Goal: Information Seeking & Learning: Learn about a topic

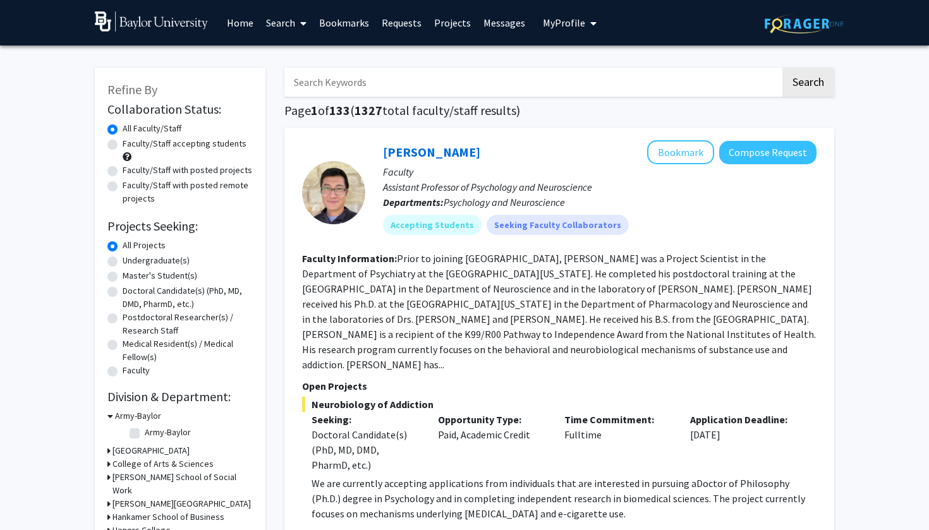
click at [123, 150] on label "Faculty/Staff accepting students" at bounding box center [185, 143] width 124 height 13
click at [123, 145] on input "Faculty/Staff accepting students" at bounding box center [127, 141] width 8 height 8
radio input "true"
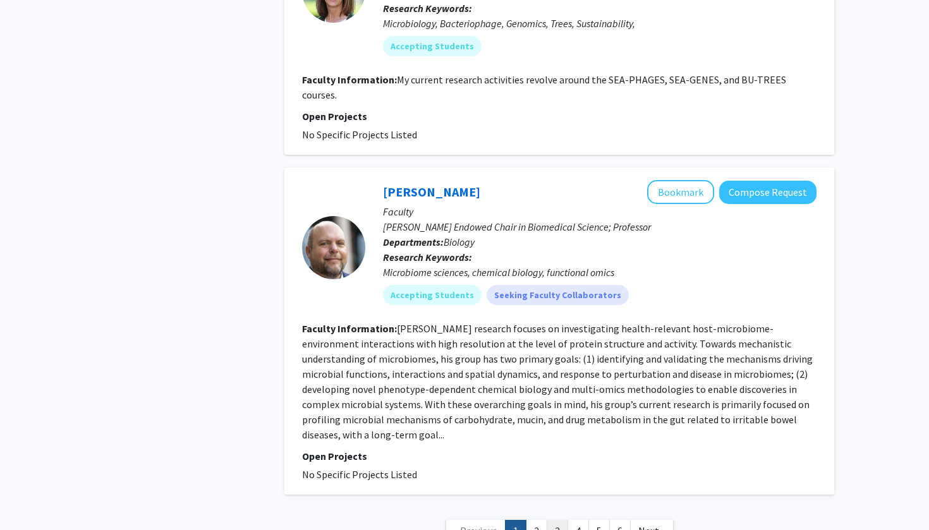
scroll to position [3308, 0]
click at [535, 521] on link "2" at bounding box center [536, 532] width 21 height 22
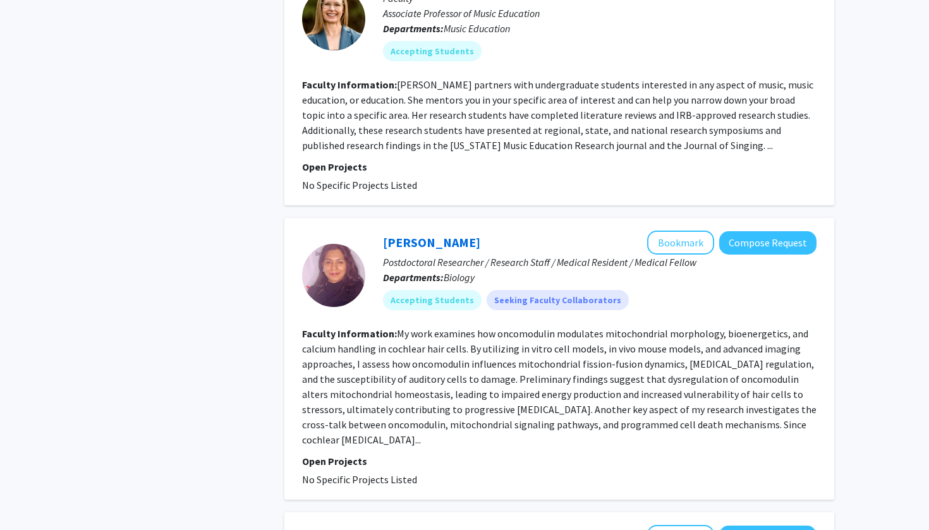
scroll to position [2828, 0]
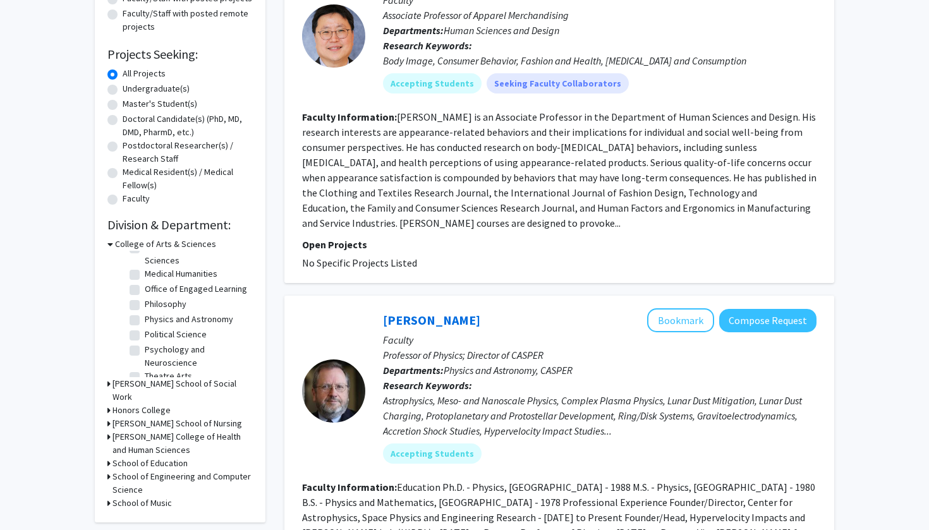
scroll to position [161, 0]
click at [145, 344] on label "Psychology and Neuroscience" at bounding box center [197, 357] width 105 height 27
click at [145, 344] on input "Psychology and Neuroscience" at bounding box center [149, 348] width 8 height 8
checkbox input "true"
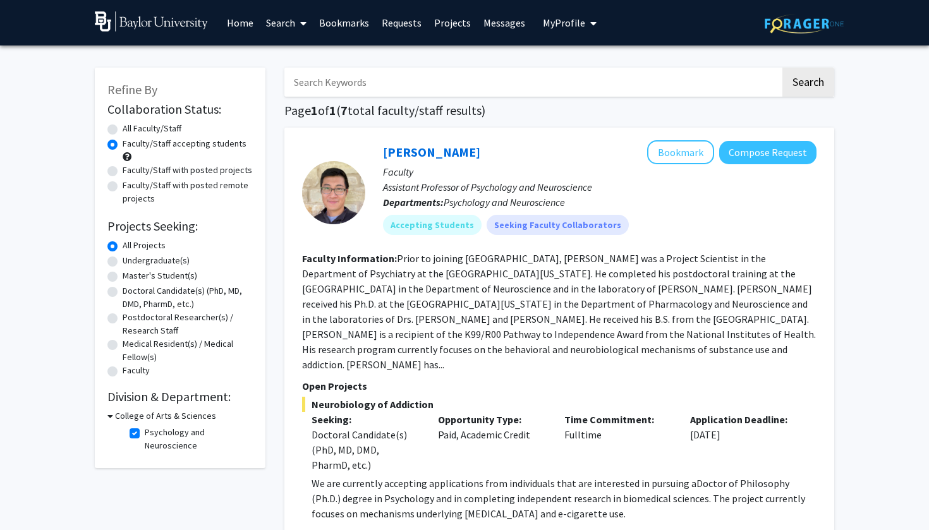
click at [114, 418] on div "College of Arts & Sciences" at bounding box center [179, 416] width 145 height 13
click at [145, 436] on label "Psychology and Neuroscience" at bounding box center [197, 439] width 105 height 27
click at [145, 434] on input "Psychology and Neuroscience" at bounding box center [149, 430] width 8 height 8
checkbox input "false"
click at [113, 418] on div "College of Arts & Sciences" at bounding box center [179, 416] width 145 height 13
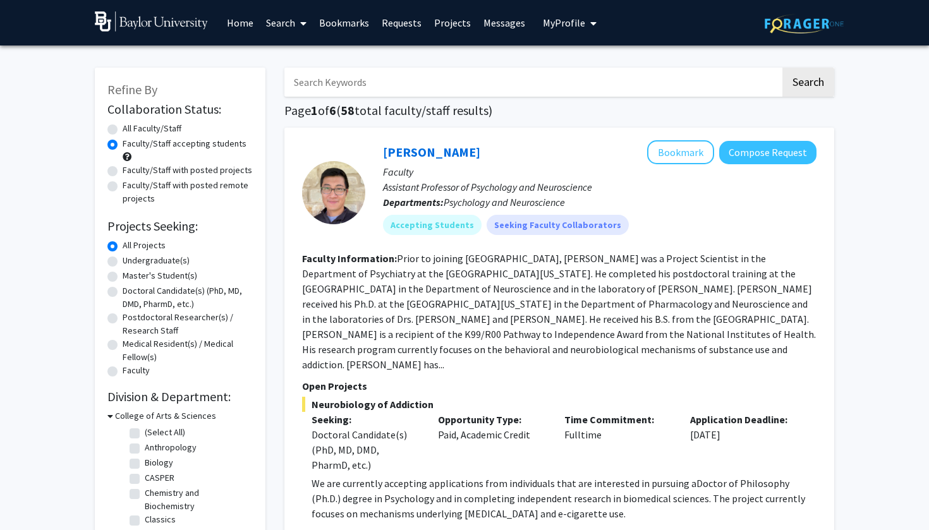
click at [109, 419] on icon at bounding box center [110, 416] width 6 height 13
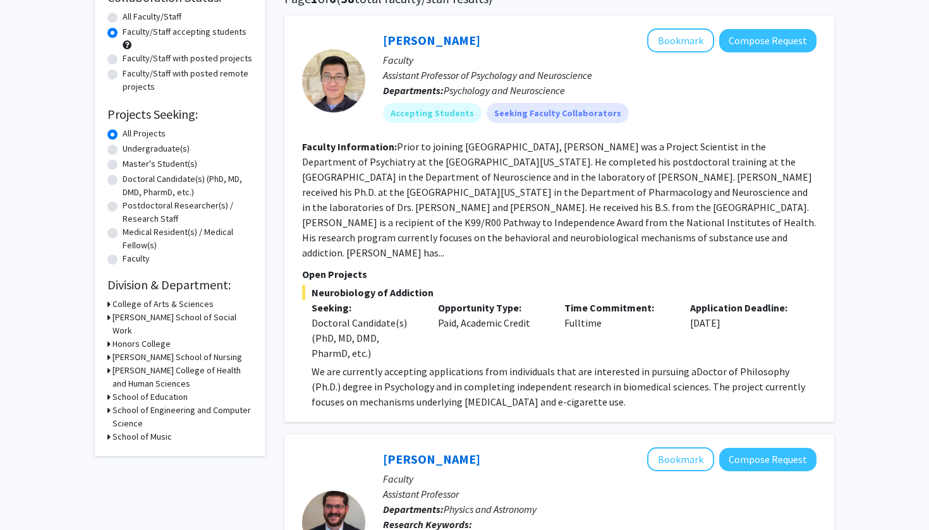
scroll to position [119, 0]
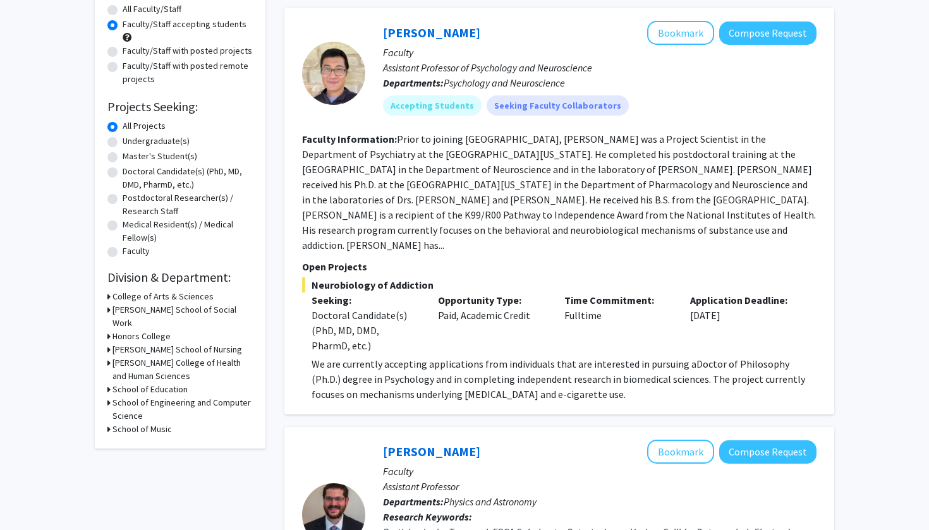
click at [116, 370] on h3 "[PERSON_NAME] College of Health and Human Sciences" at bounding box center [183, 370] width 140 height 27
click at [145, 396] on label "Human Sciences and Design" at bounding box center [197, 399] width 105 height 27
click at [145, 395] on input "Human Sciences and Design" at bounding box center [149, 390] width 8 height 8
checkbox input "true"
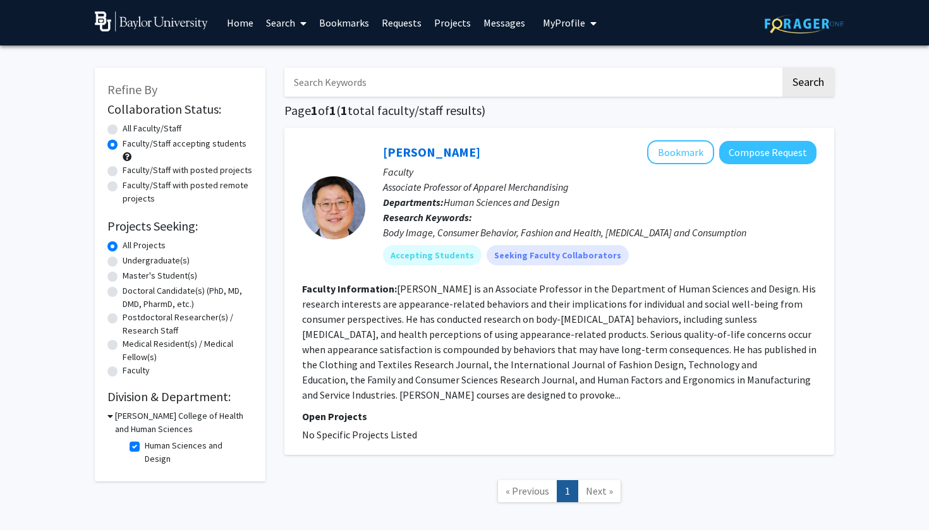
click at [145, 449] on label "Human Sciences and Design" at bounding box center [197, 452] width 105 height 27
click at [145, 448] on input "Human Sciences and Design" at bounding box center [149, 443] width 8 height 8
checkbox input "false"
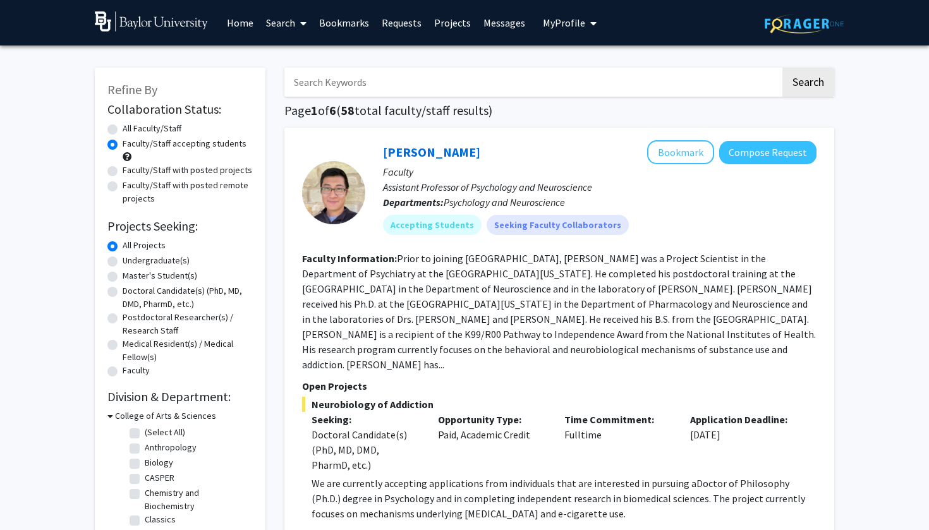
click at [110, 415] on icon at bounding box center [110, 416] width 6 height 13
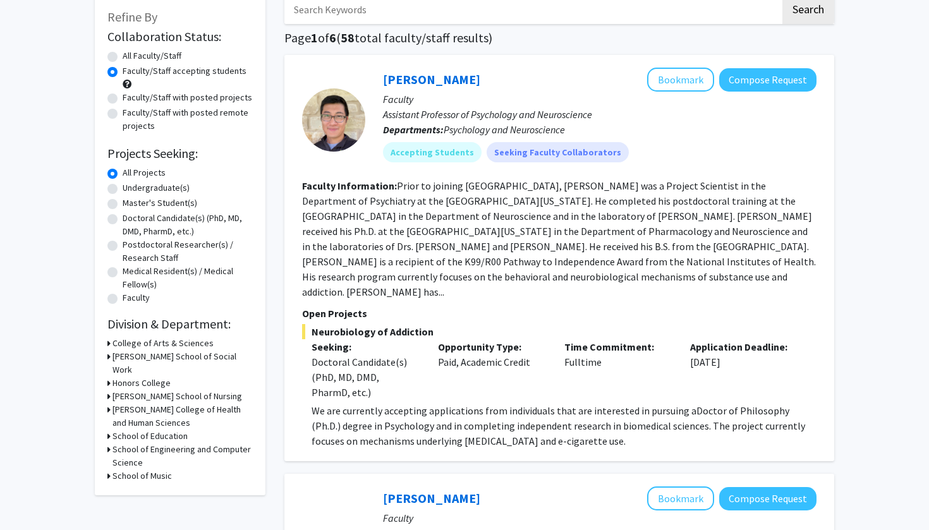
scroll to position [73, 0]
click at [133, 401] on h3 "[PERSON_NAME] School of Nursing" at bounding box center [178, 395] width 130 height 13
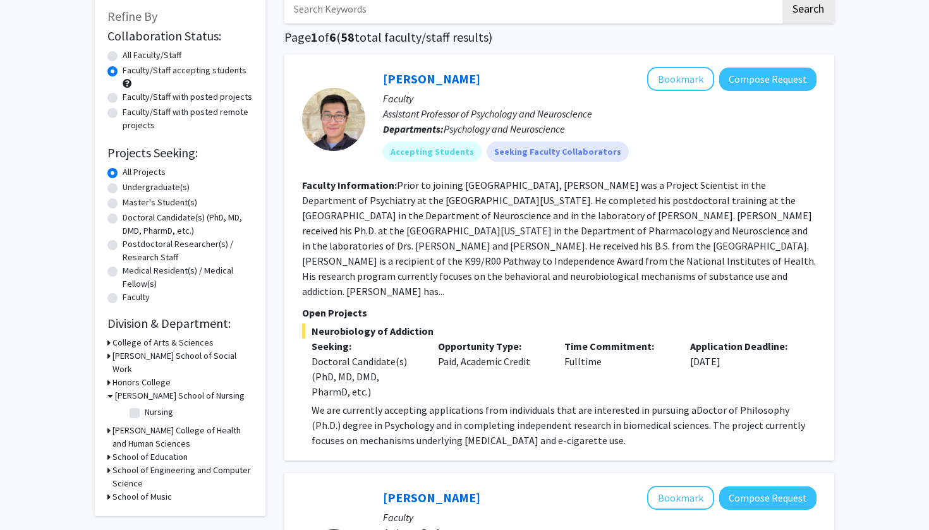
click at [145, 414] on label "Nursing" at bounding box center [159, 412] width 28 height 13
click at [145, 414] on input "Nursing" at bounding box center [149, 410] width 8 height 8
checkbox input "true"
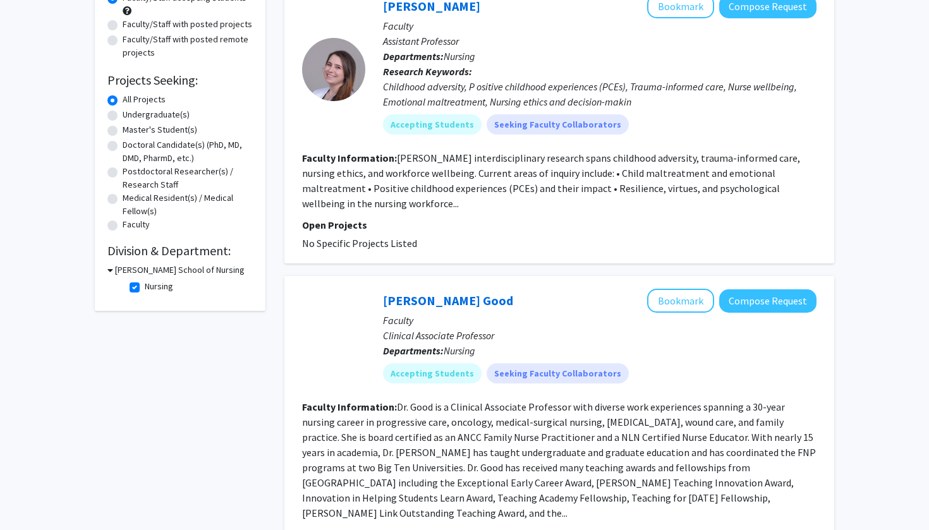
scroll to position [143, 0]
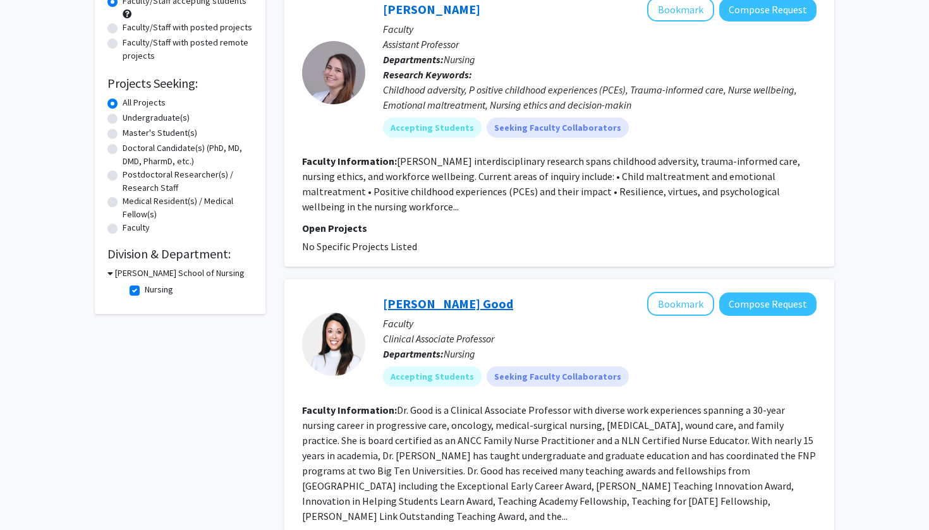
click at [407, 307] on link "[PERSON_NAME] Good" at bounding box center [448, 304] width 130 height 16
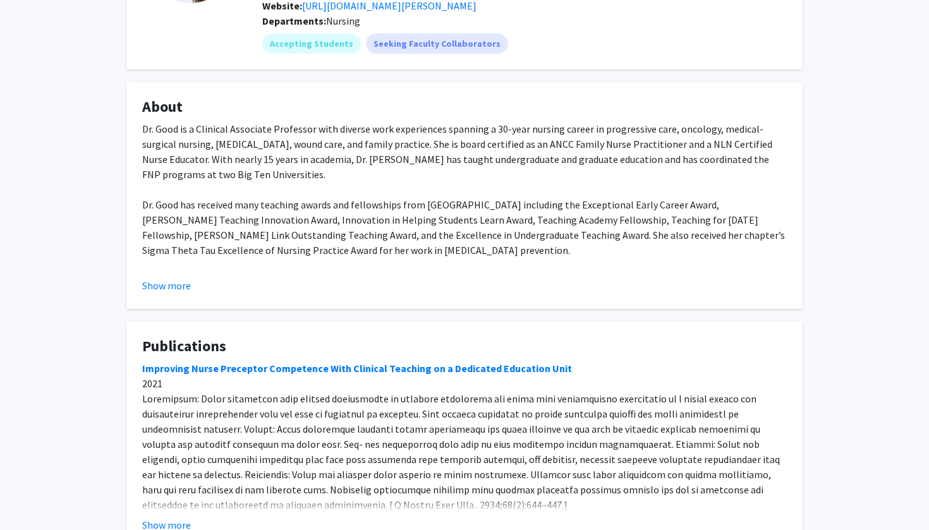
scroll to position [165, 0]
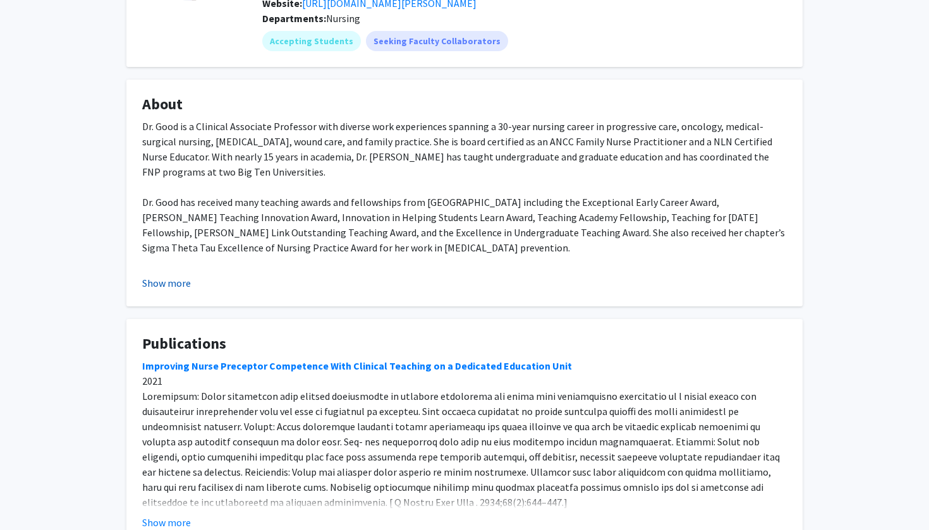
click at [170, 284] on button "Show more" at bounding box center [166, 283] width 49 height 15
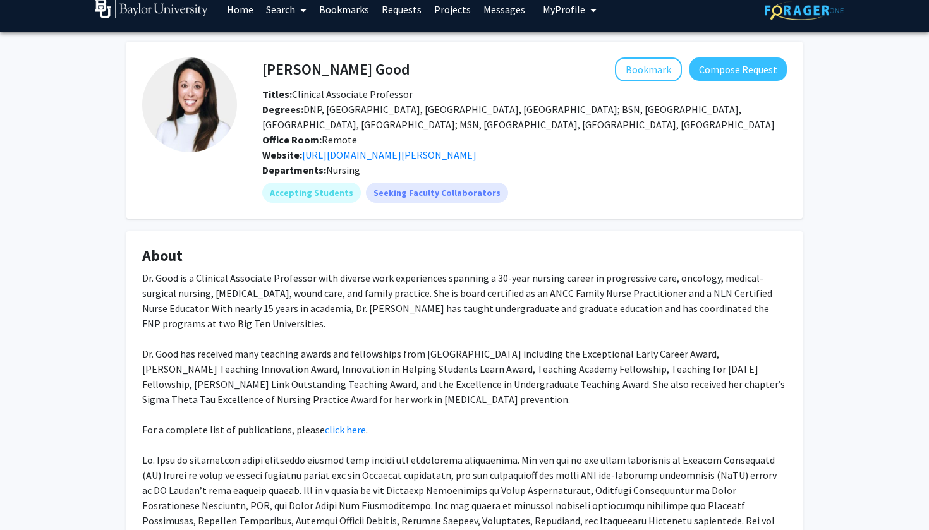
scroll to position [0, 0]
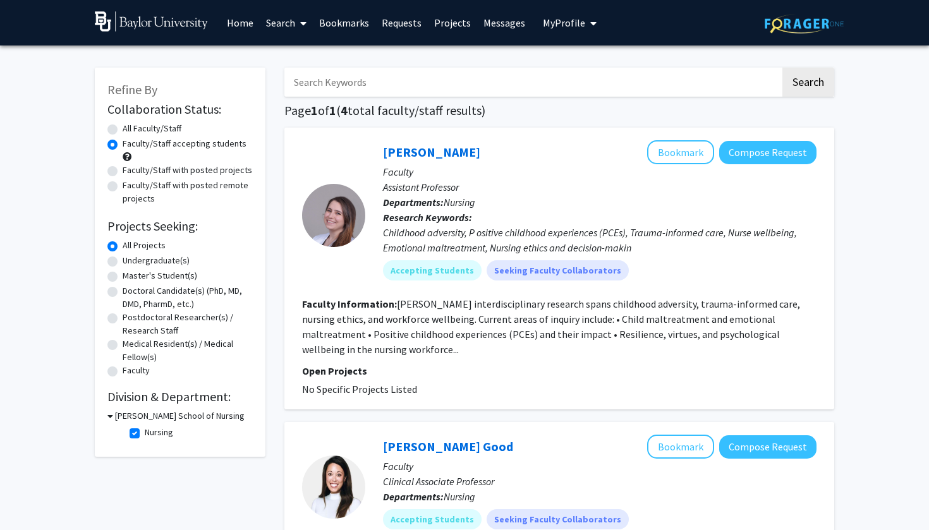
click at [145, 434] on label "Nursing" at bounding box center [159, 432] width 28 height 13
click at [145, 434] on input "Nursing" at bounding box center [149, 430] width 8 height 8
checkbox input "false"
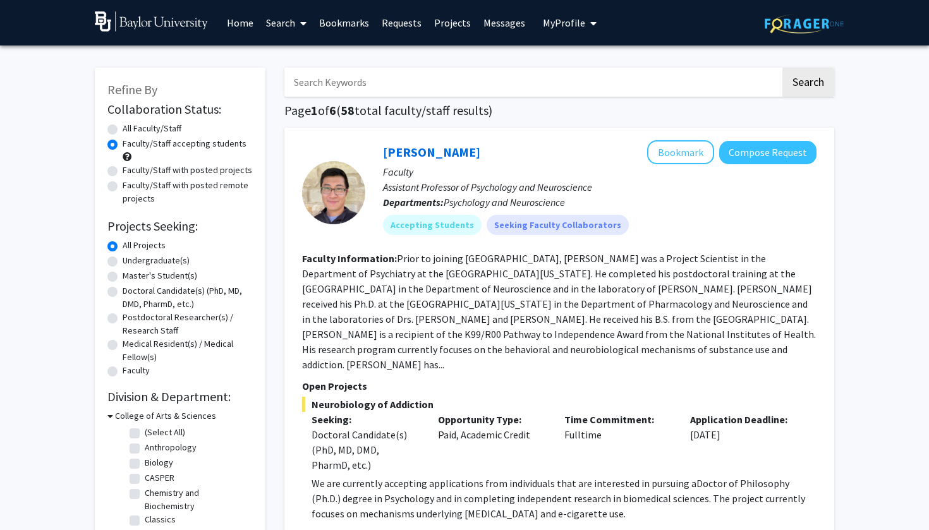
click at [113, 420] on div "College of Arts & Sciences" at bounding box center [179, 416] width 145 height 13
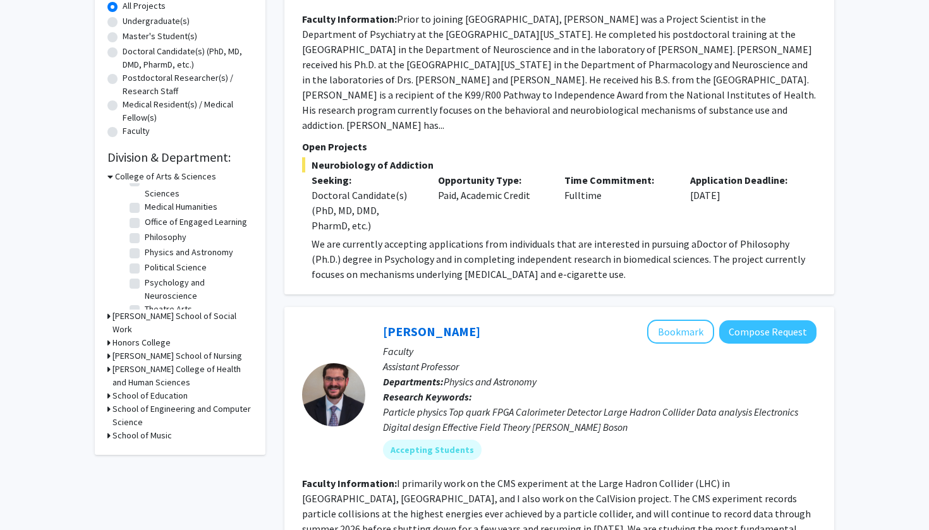
scroll to position [235, 0]
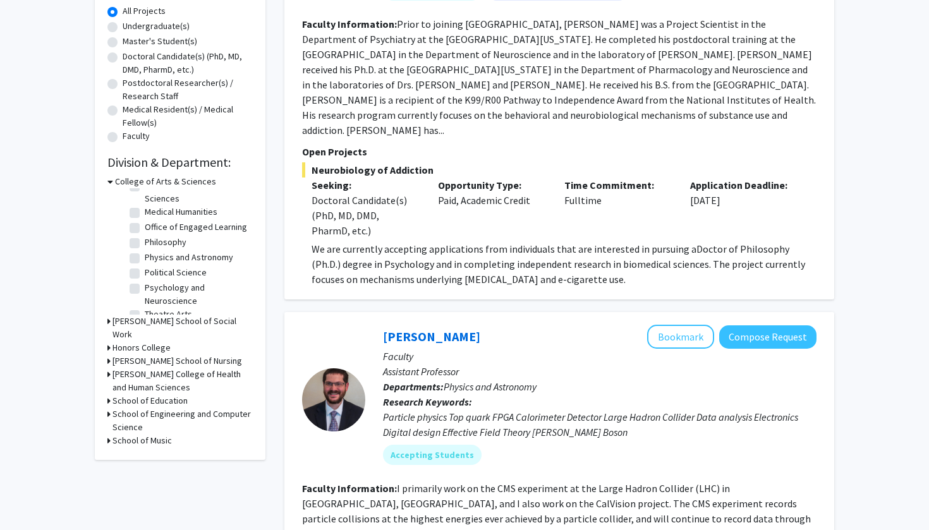
click at [108, 328] on icon at bounding box center [108, 321] width 3 height 13
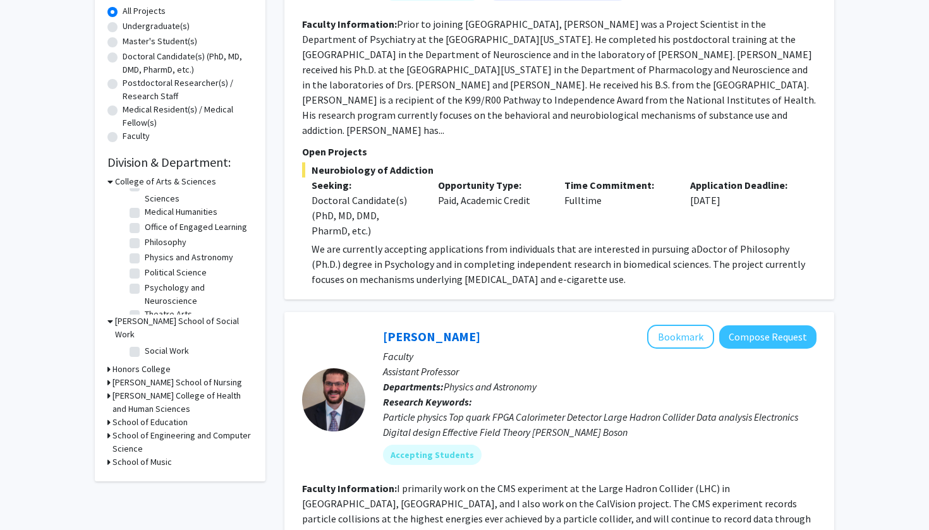
click at [145, 352] on label "Social Work" at bounding box center [167, 351] width 44 height 13
click at [145, 352] on input "Social Work" at bounding box center [149, 349] width 8 height 8
checkbox input "true"
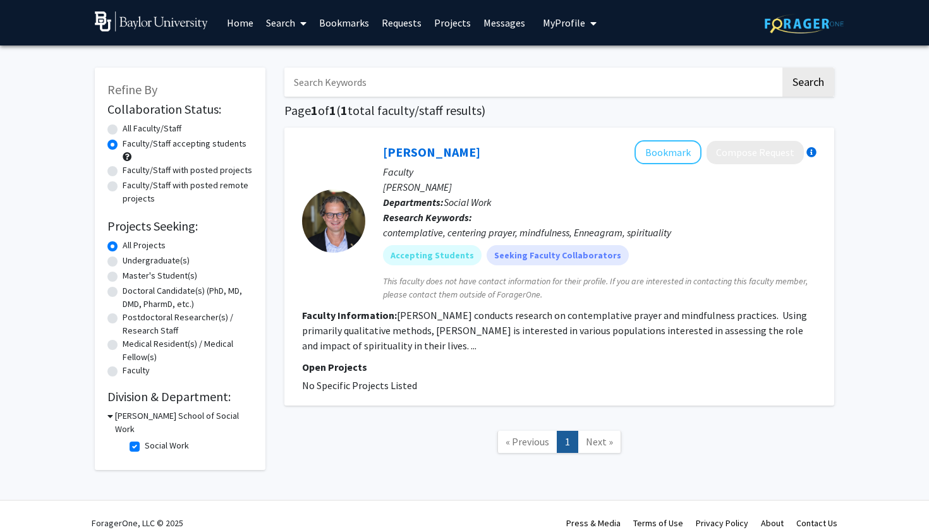
click at [145, 451] on label "Social Work" at bounding box center [167, 445] width 44 height 13
click at [145, 448] on input "Social Work" at bounding box center [149, 443] width 8 height 8
checkbox input "false"
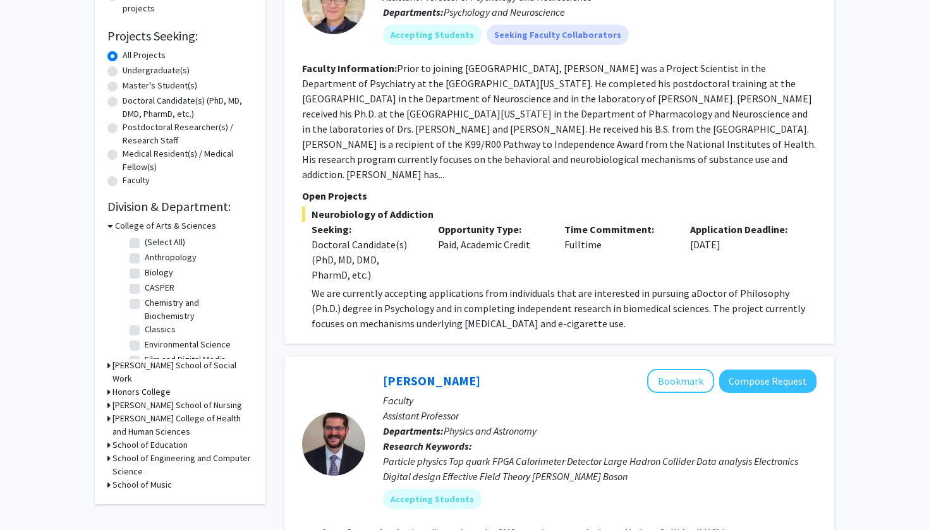
scroll to position [192, 0]
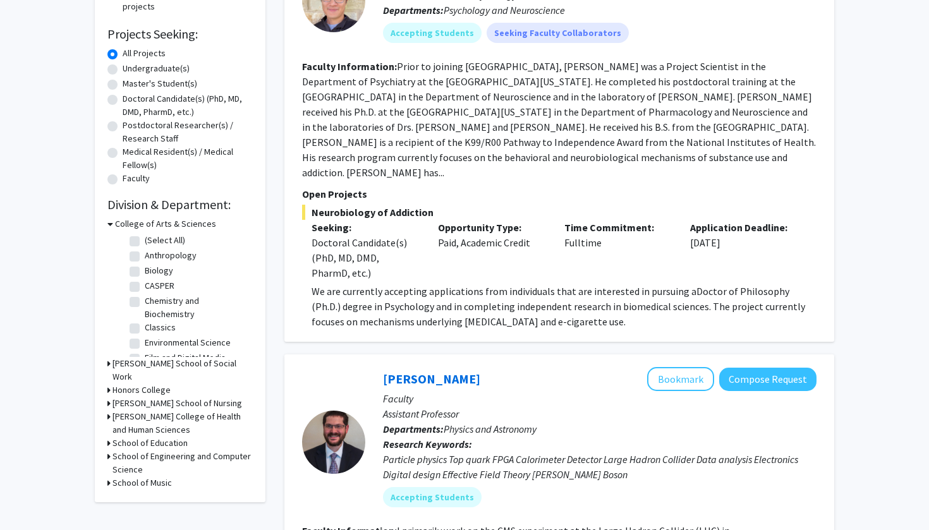
click at [109, 416] on icon at bounding box center [108, 416] width 3 height 13
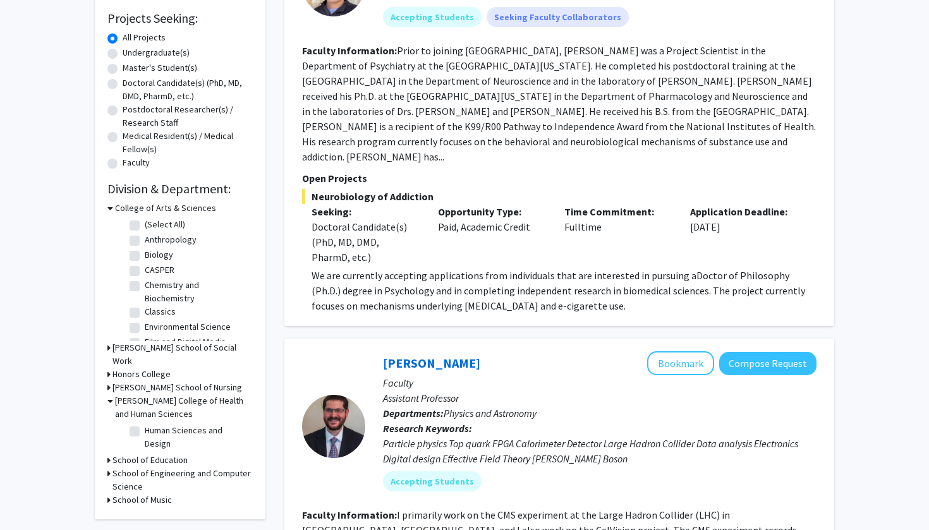
scroll to position [209, 0]
click at [128, 403] on h3 "[PERSON_NAME] College of Health and Human Sciences" at bounding box center [184, 406] width 138 height 27
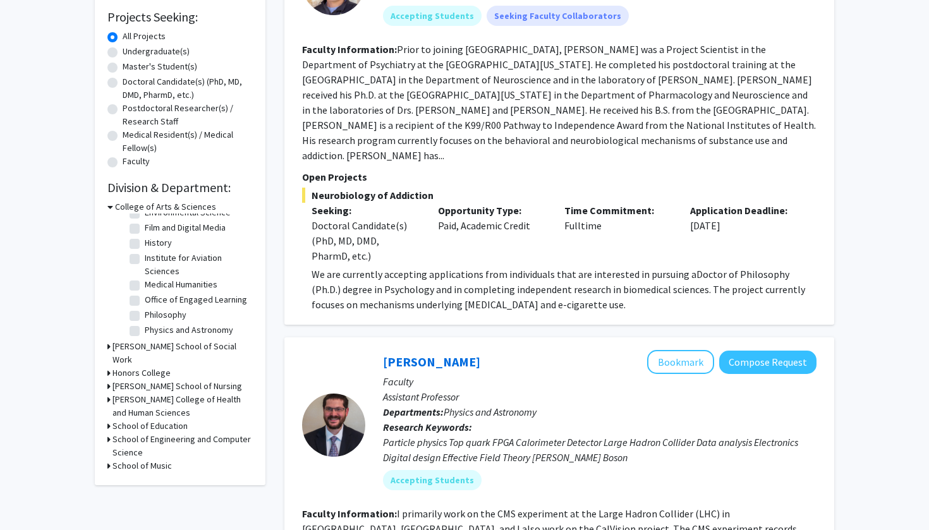
scroll to position [104, 0]
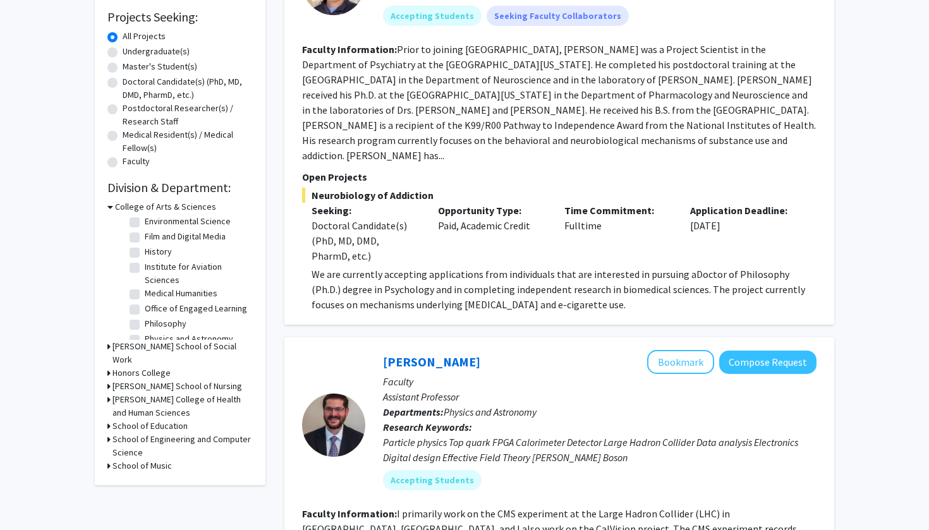
click at [145, 287] on label "Medical Humanities" at bounding box center [181, 293] width 73 height 13
click at [145, 287] on input "Medical Humanities" at bounding box center [149, 291] width 8 height 8
checkbox input "true"
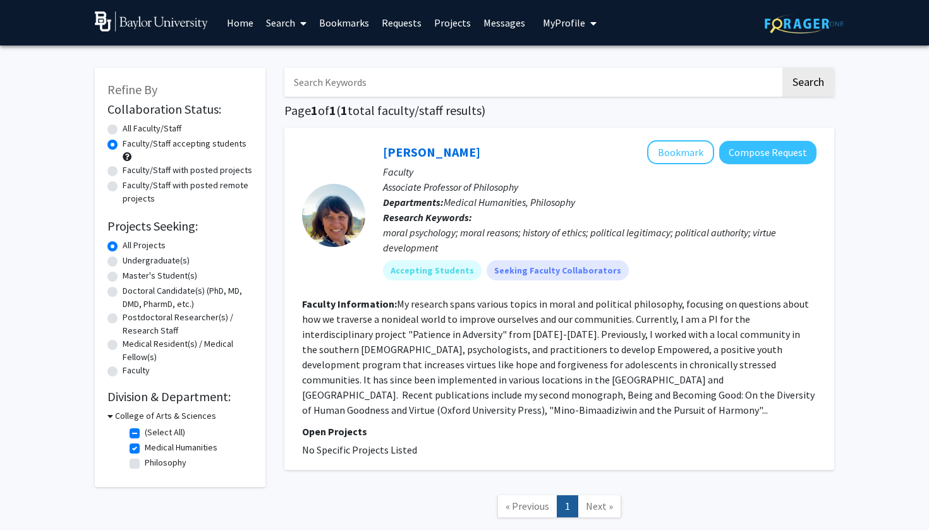
click at [145, 452] on label "Medical Humanities" at bounding box center [181, 447] width 73 height 13
click at [145, 450] on input "Medical Humanities" at bounding box center [149, 445] width 8 height 8
checkbox input "false"
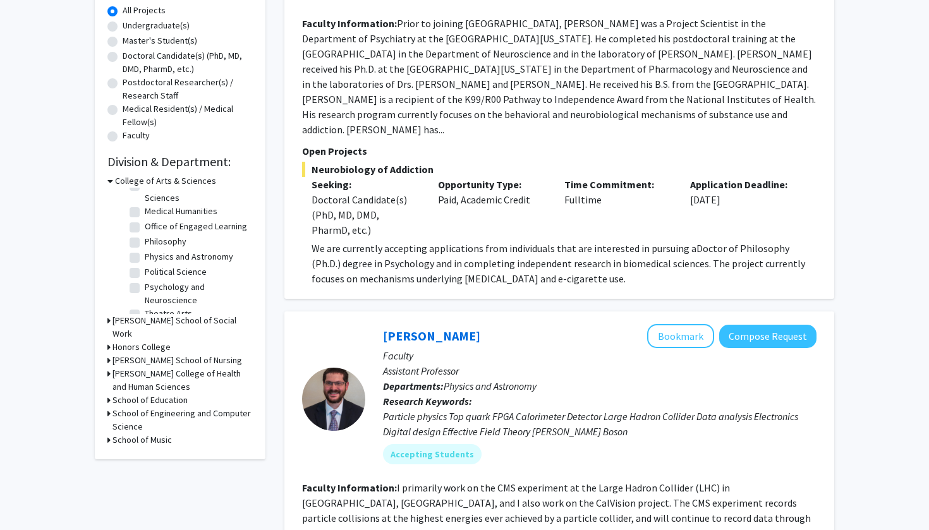
scroll to position [248, 0]
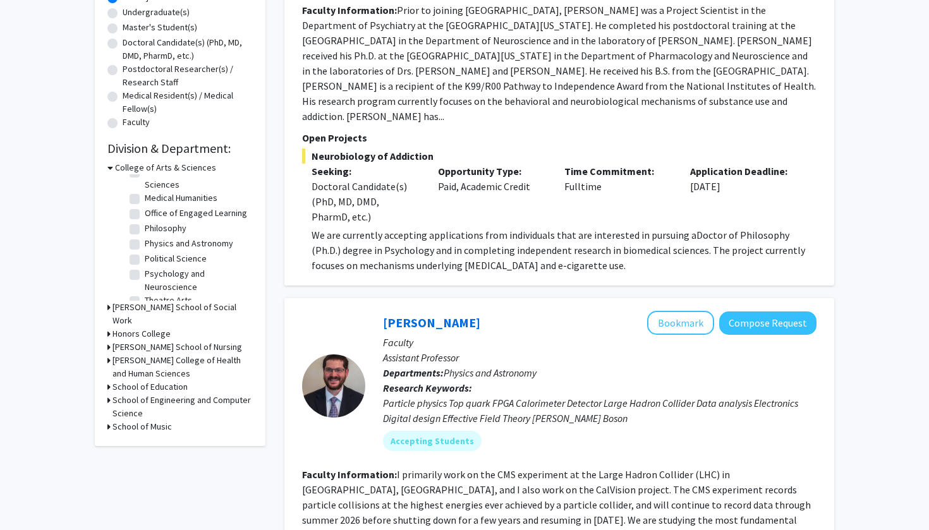
click at [107, 431] on div "Refine By Collaboration Status: Collaboration Status All Faculty/Staff Collabor…" at bounding box center [180, 132] width 171 height 627
click at [113, 404] on h3 "School of Engineering and Computer Science" at bounding box center [183, 407] width 140 height 27
click at [112, 388] on div "School of Education" at bounding box center [179, 387] width 145 height 13
click at [118, 389] on h3 "School of Education" at bounding box center [150, 387] width 75 height 13
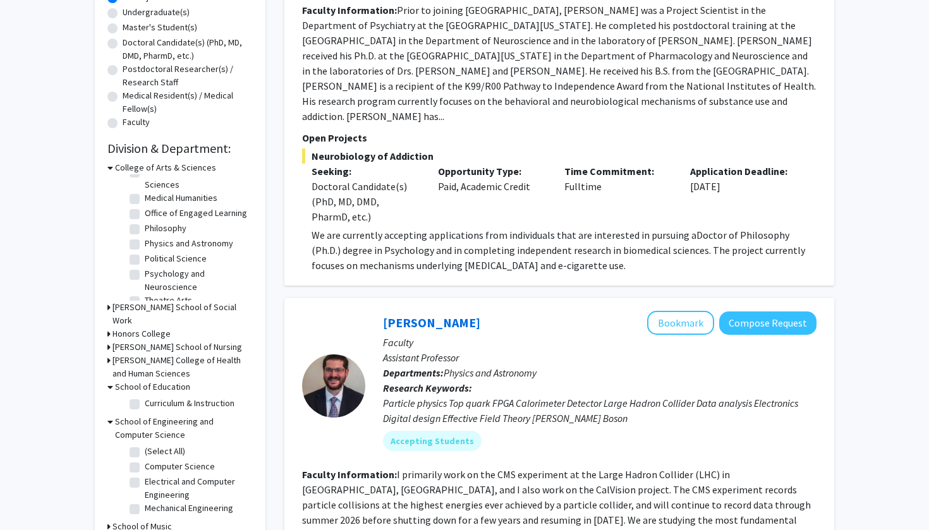
click at [123, 367] on h3 "[PERSON_NAME] College of Health and Human Sciences" at bounding box center [183, 367] width 140 height 27
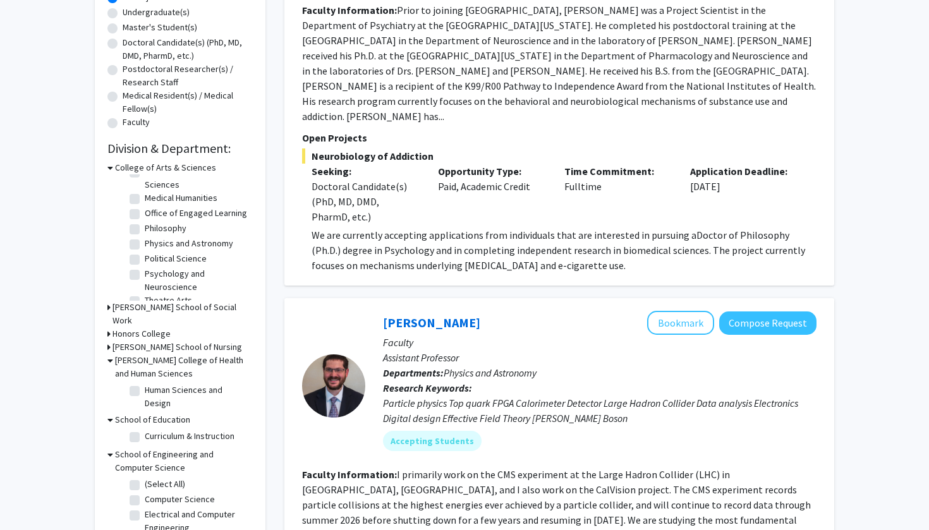
click at [111, 364] on icon at bounding box center [110, 360] width 6 height 13
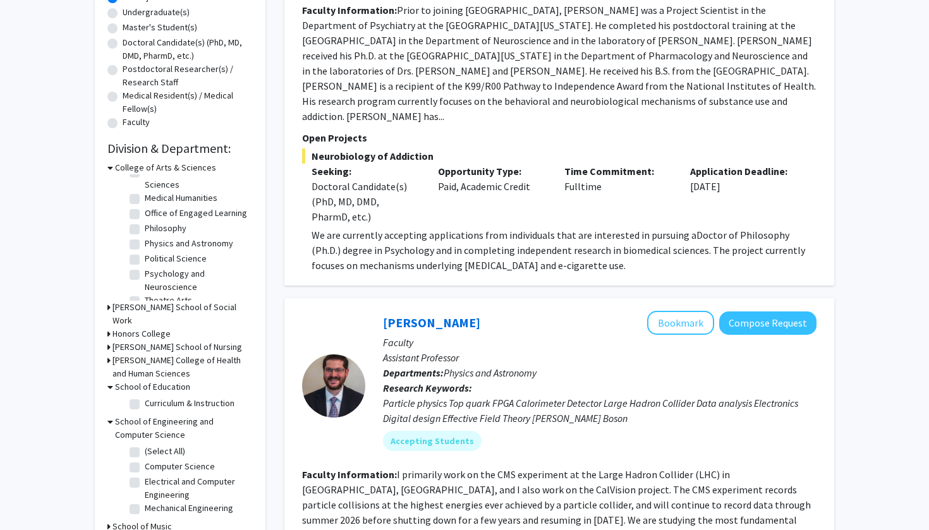
click at [127, 365] on h3 "[PERSON_NAME] College of Health and Human Sciences" at bounding box center [183, 367] width 140 height 27
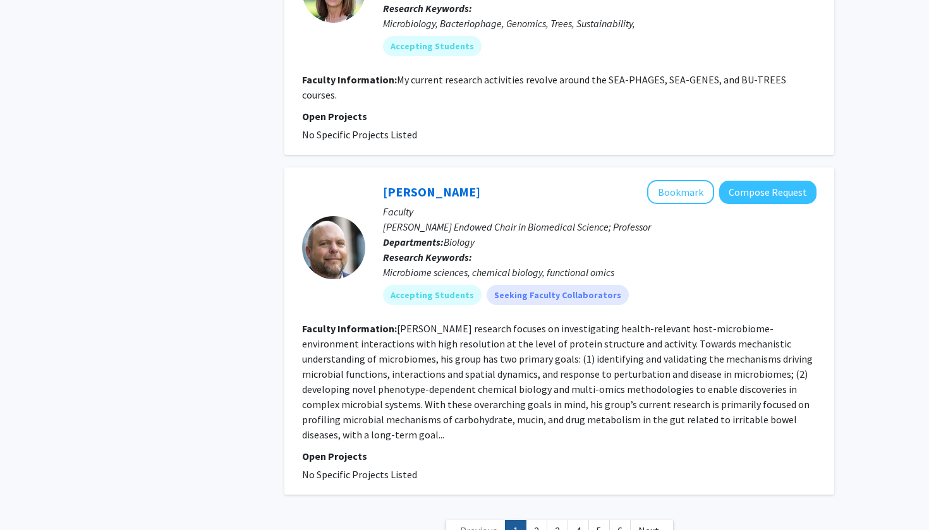
scroll to position [3308, 0]
click at [576, 521] on link "4" at bounding box center [578, 532] width 21 height 22
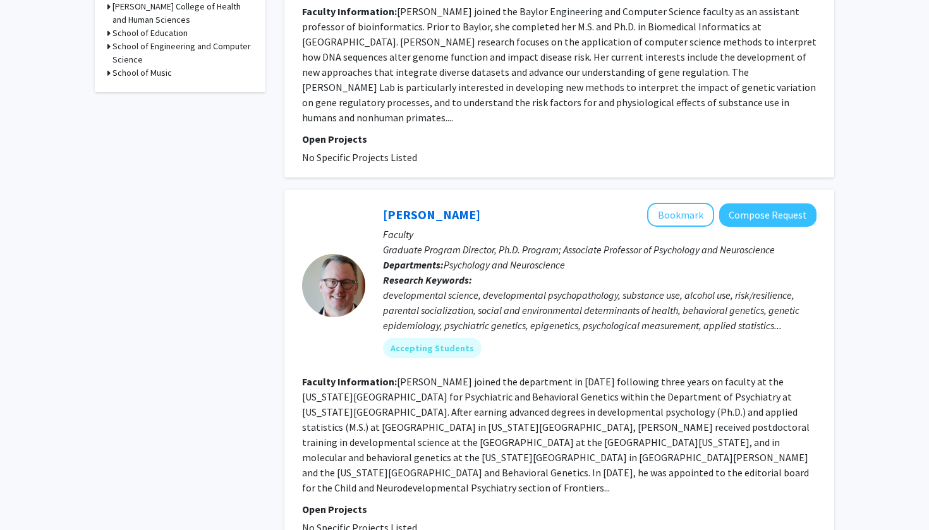
scroll to position [603, 0]
click at [468, 206] on link "[PERSON_NAME]" at bounding box center [431, 214] width 97 height 16
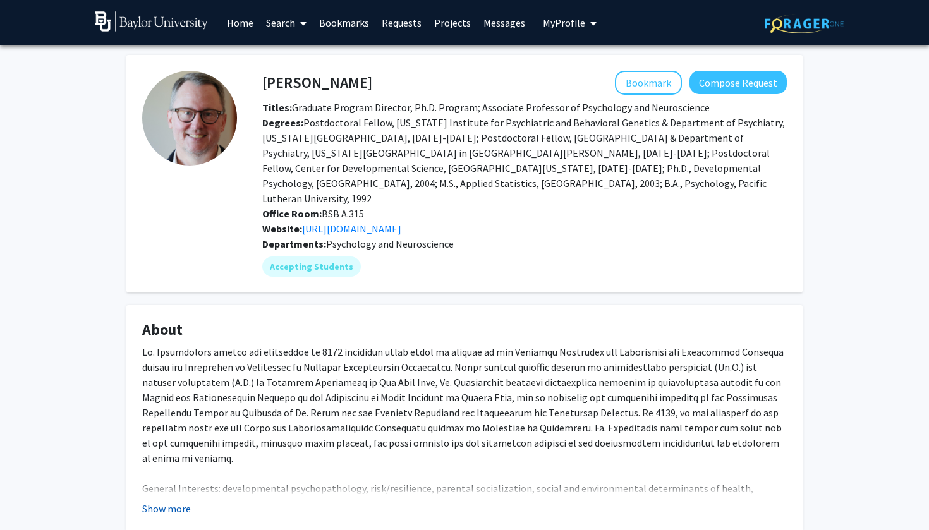
click at [162, 501] on button "Show more" at bounding box center [166, 508] width 49 height 15
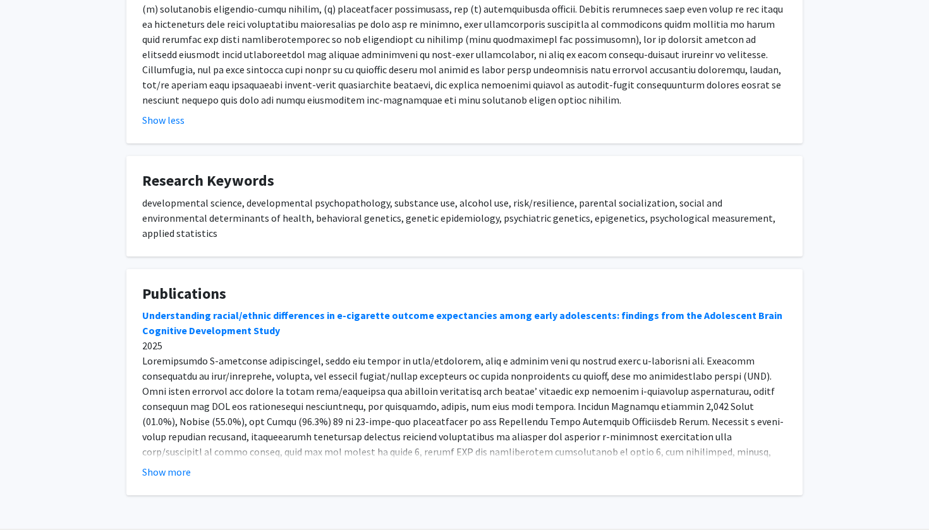
scroll to position [692, 0]
click at [164, 465] on button "Show more" at bounding box center [166, 472] width 49 height 15
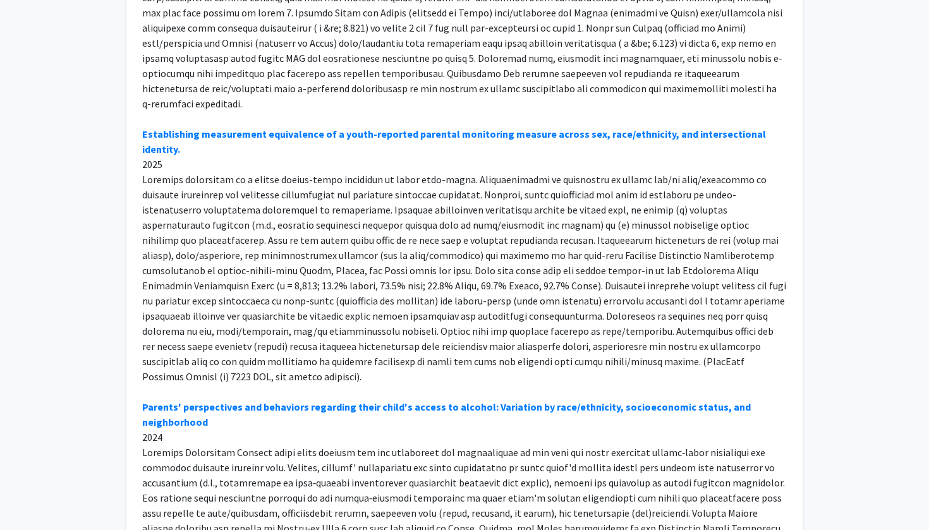
scroll to position [1150, 0]
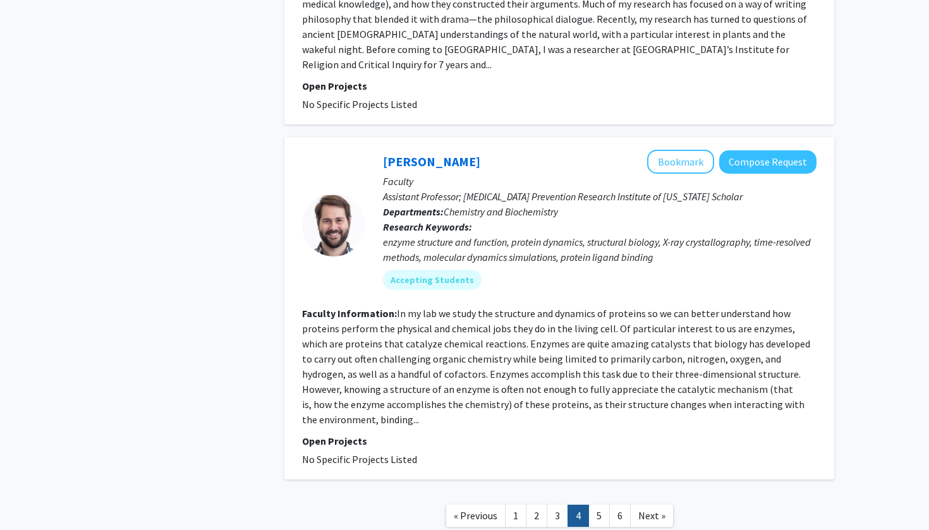
scroll to position [3037, 0]
click at [601, 506] on link "5" at bounding box center [599, 517] width 21 height 22
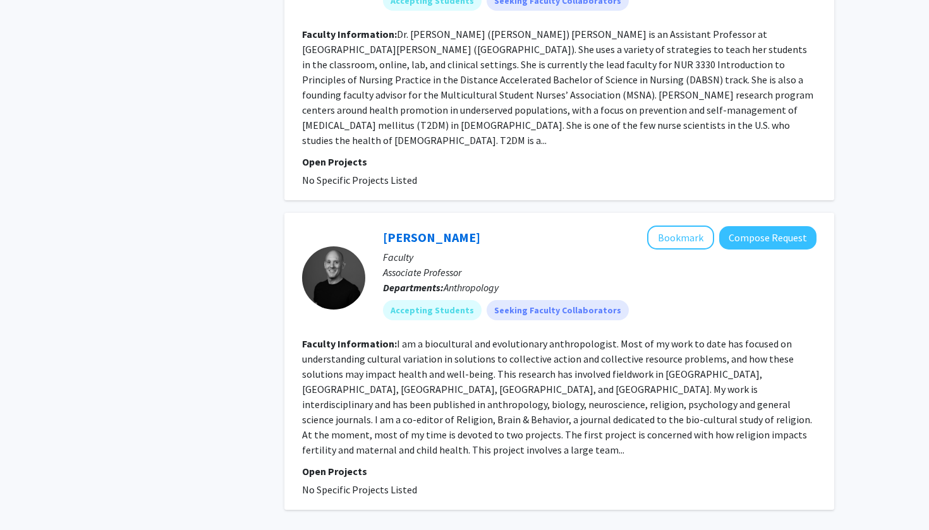
scroll to position [2520, 0]
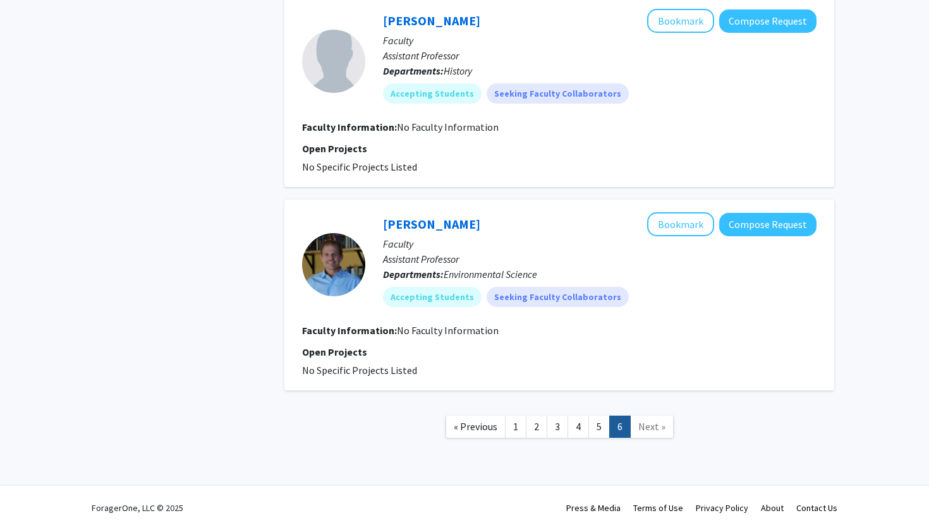
scroll to position [1339, 0]
click at [541, 432] on link "2" at bounding box center [536, 427] width 21 height 22
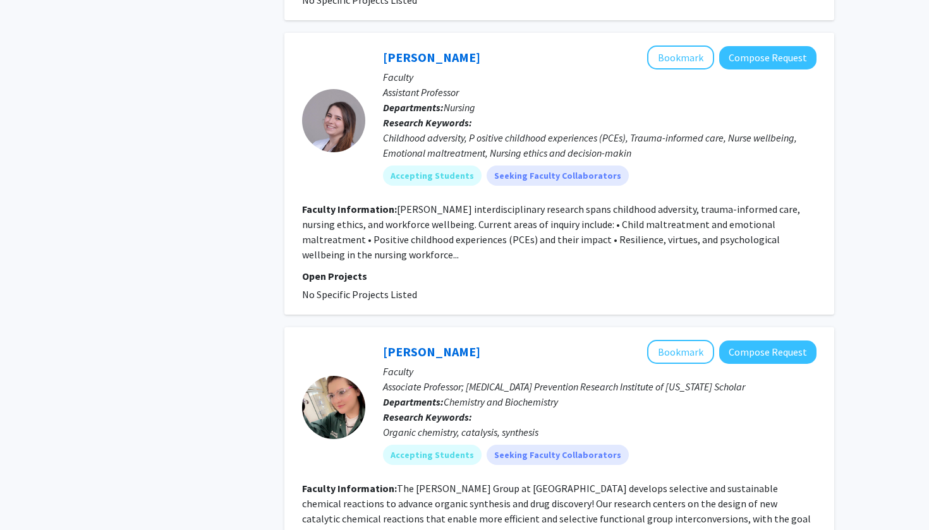
scroll to position [733, 0]
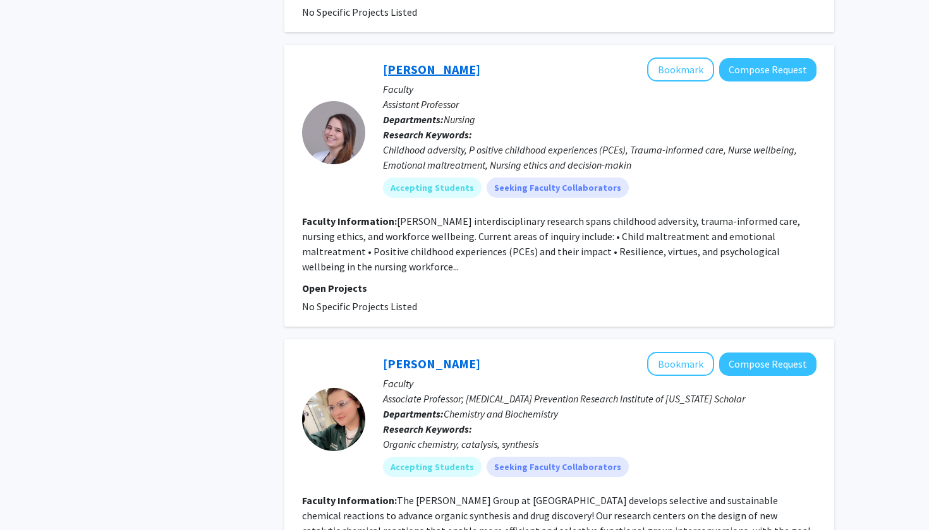
click at [426, 61] on link "[PERSON_NAME]" at bounding box center [431, 69] width 97 height 16
